Goal: Information Seeking & Learning: Understand process/instructions

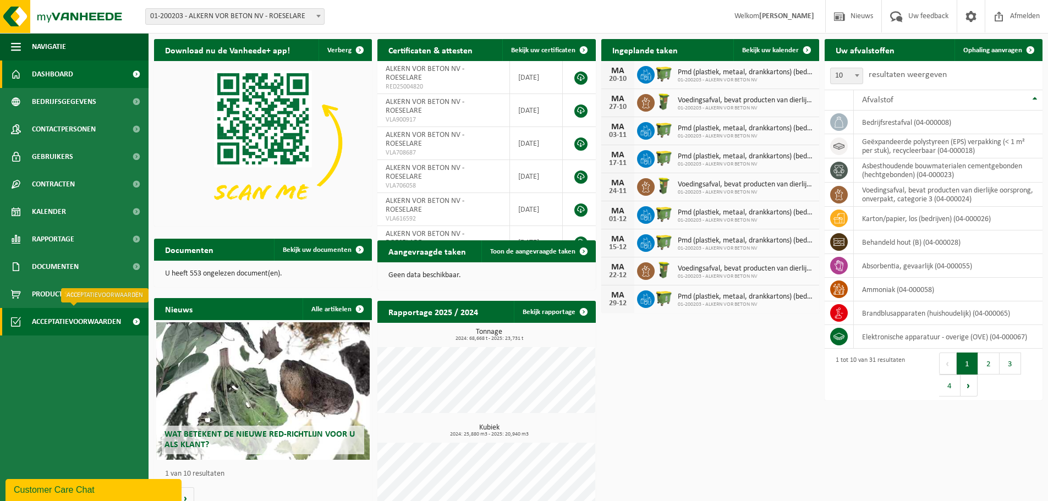
click at [89, 323] on span "Acceptatievoorwaarden" at bounding box center [76, 321] width 89 height 27
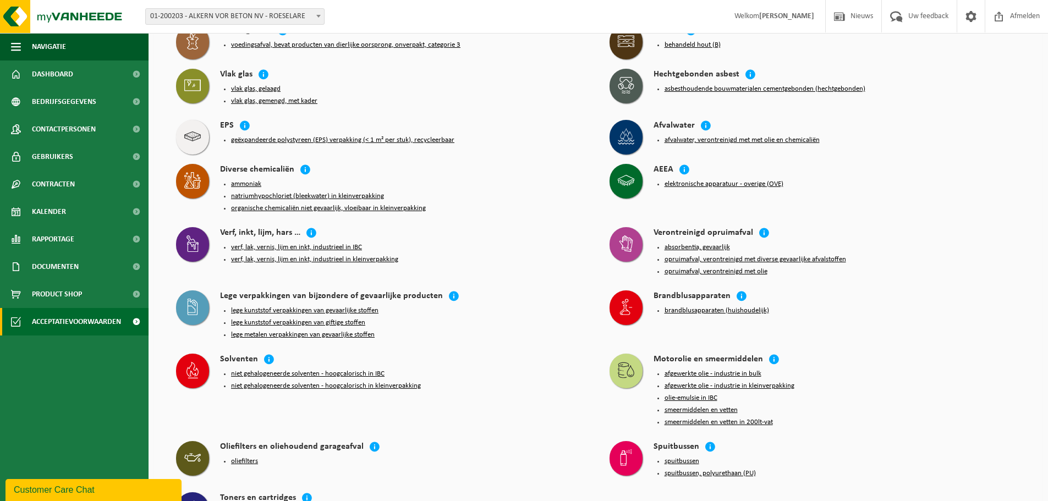
scroll to position [165, 0]
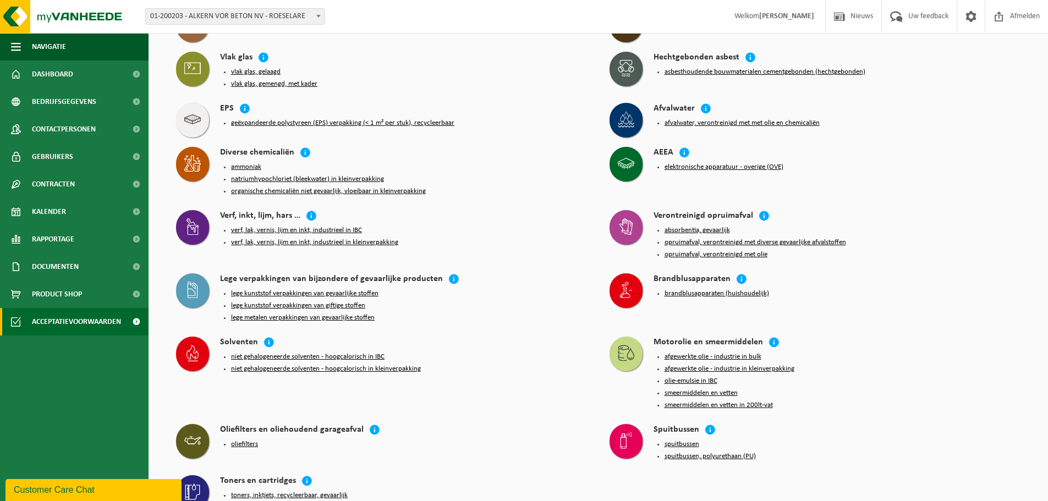
click at [290, 289] on button "lege kunststof verpakkingen van gevaarlijke stoffen" at bounding box center [304, 293] width 147 height 9
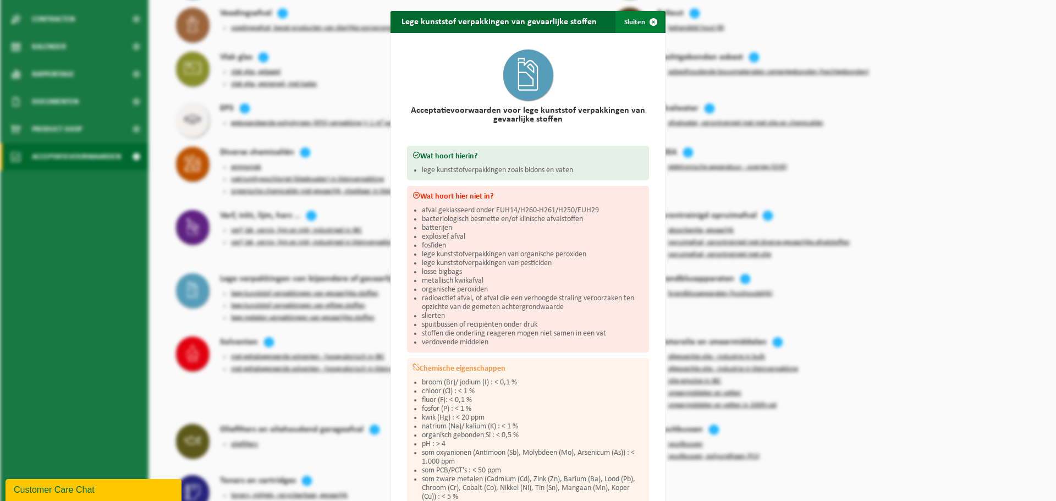
click at [650, 22] on span "button" at bounding box center [653, 22] width 22 height 22
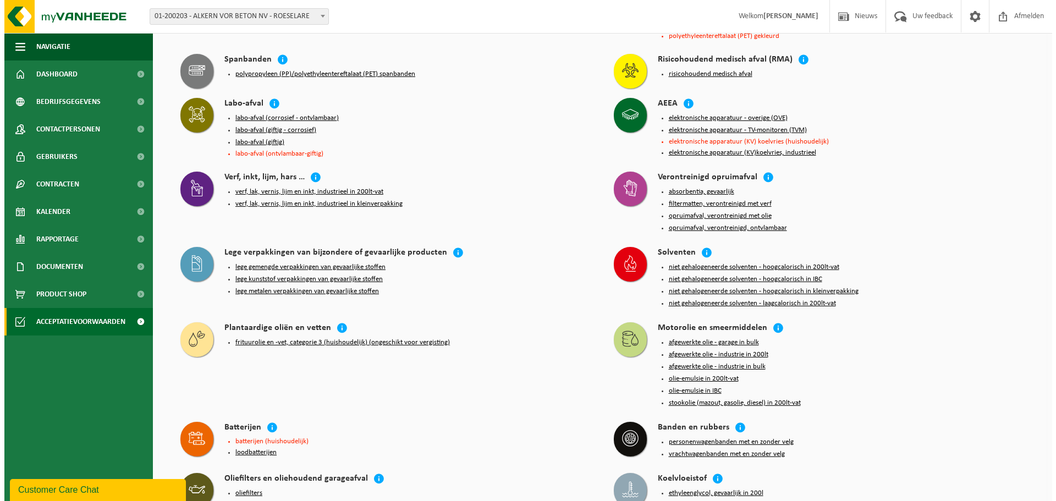
scroll to position [1242, 0]
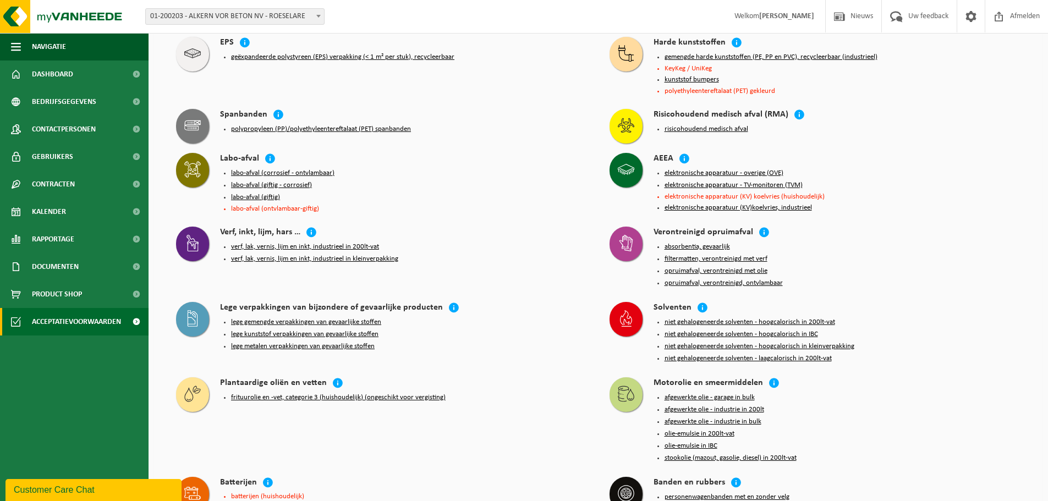
click at [687, 243] on button "absorbentia, gevaarlijk" at bounding box center [696, 247] width 65 height 9
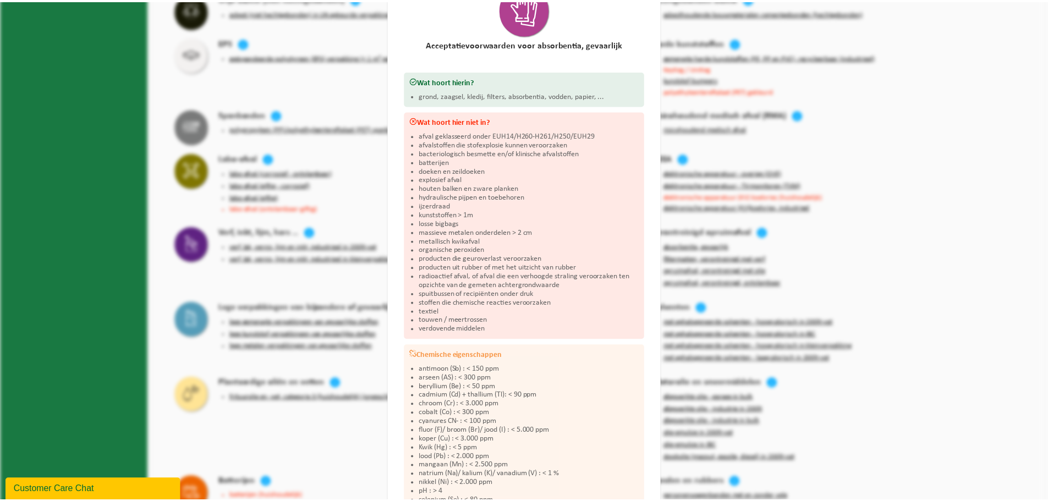
scroll to position [0, 0]
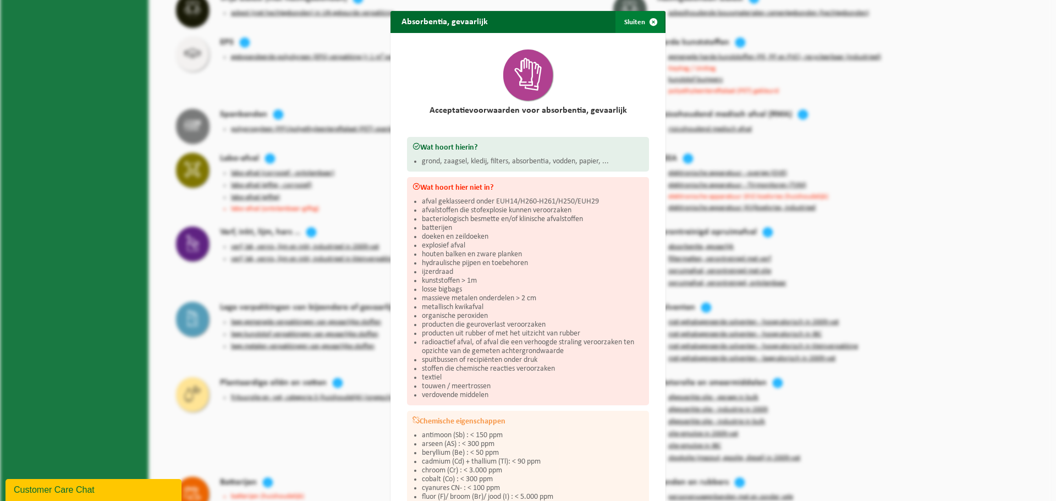
click at [631, 24] on button "Sluiten" at bounding box center [639, 22] width 49 height 22
